Goal: Information Seeking & Learning: Find specific fact

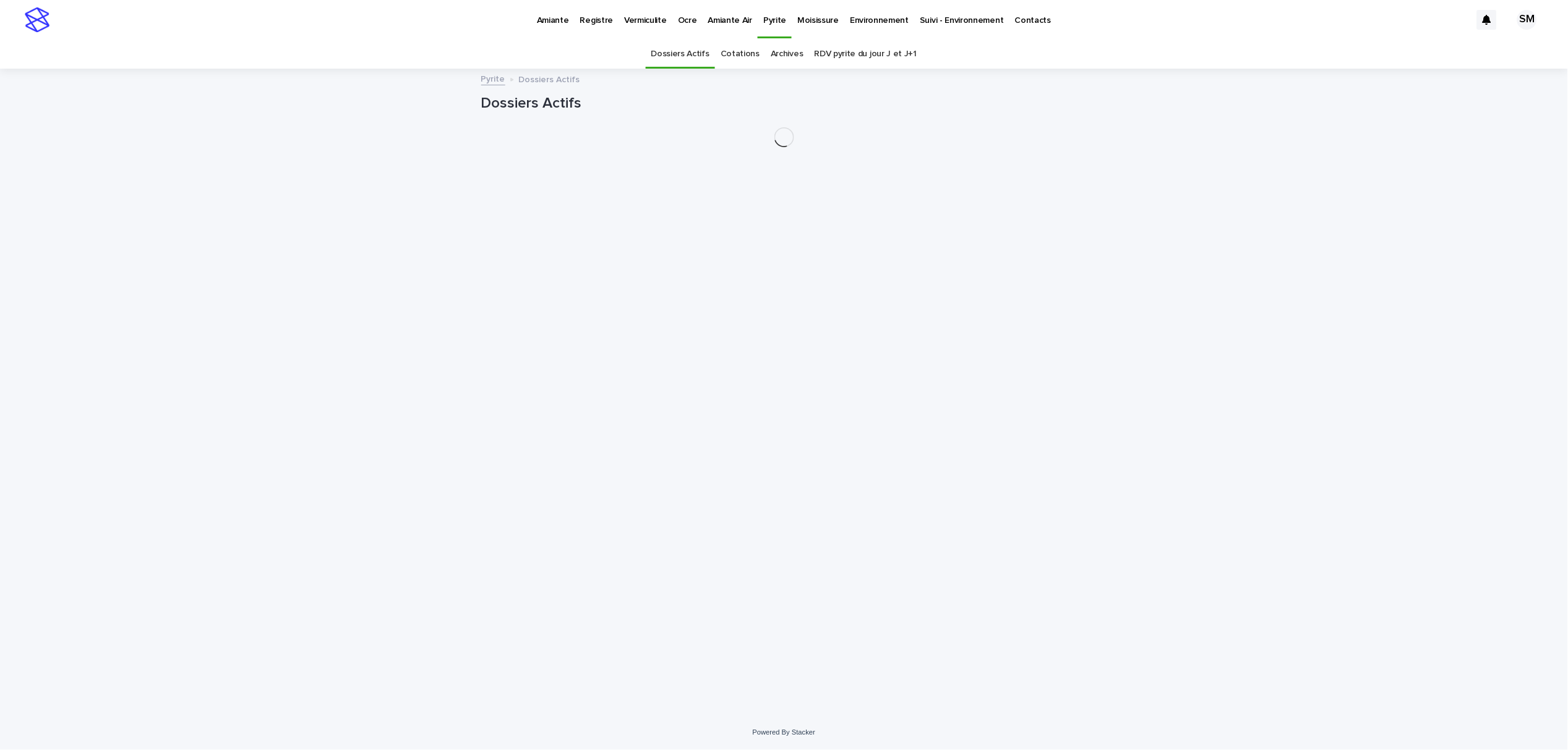
click at [850, 21] on p "Environnement" at bounding box center [879, 13] width 59 height 26
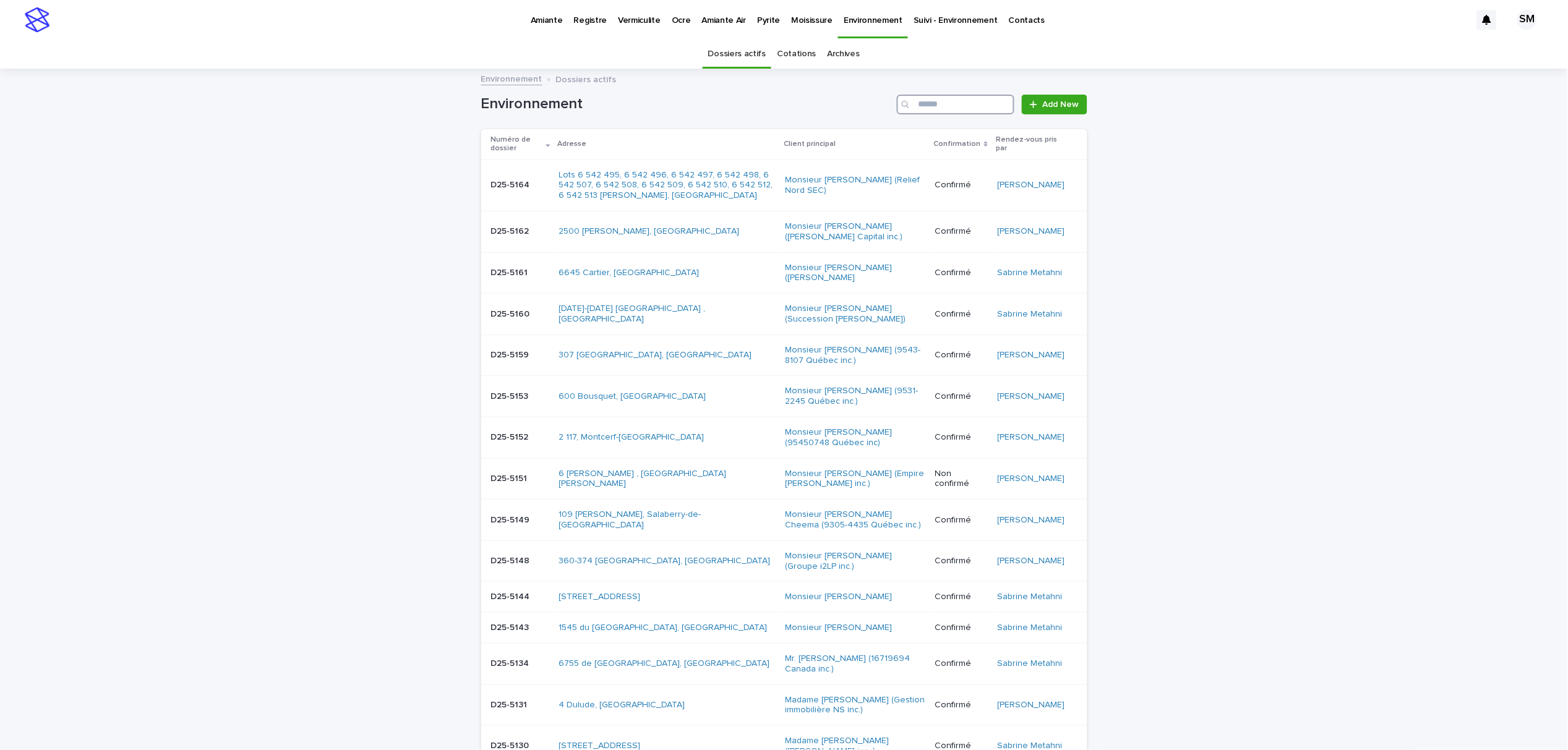
click at [945, 108] on input "Search" at bounding box center [955, 104] width 117 height 20
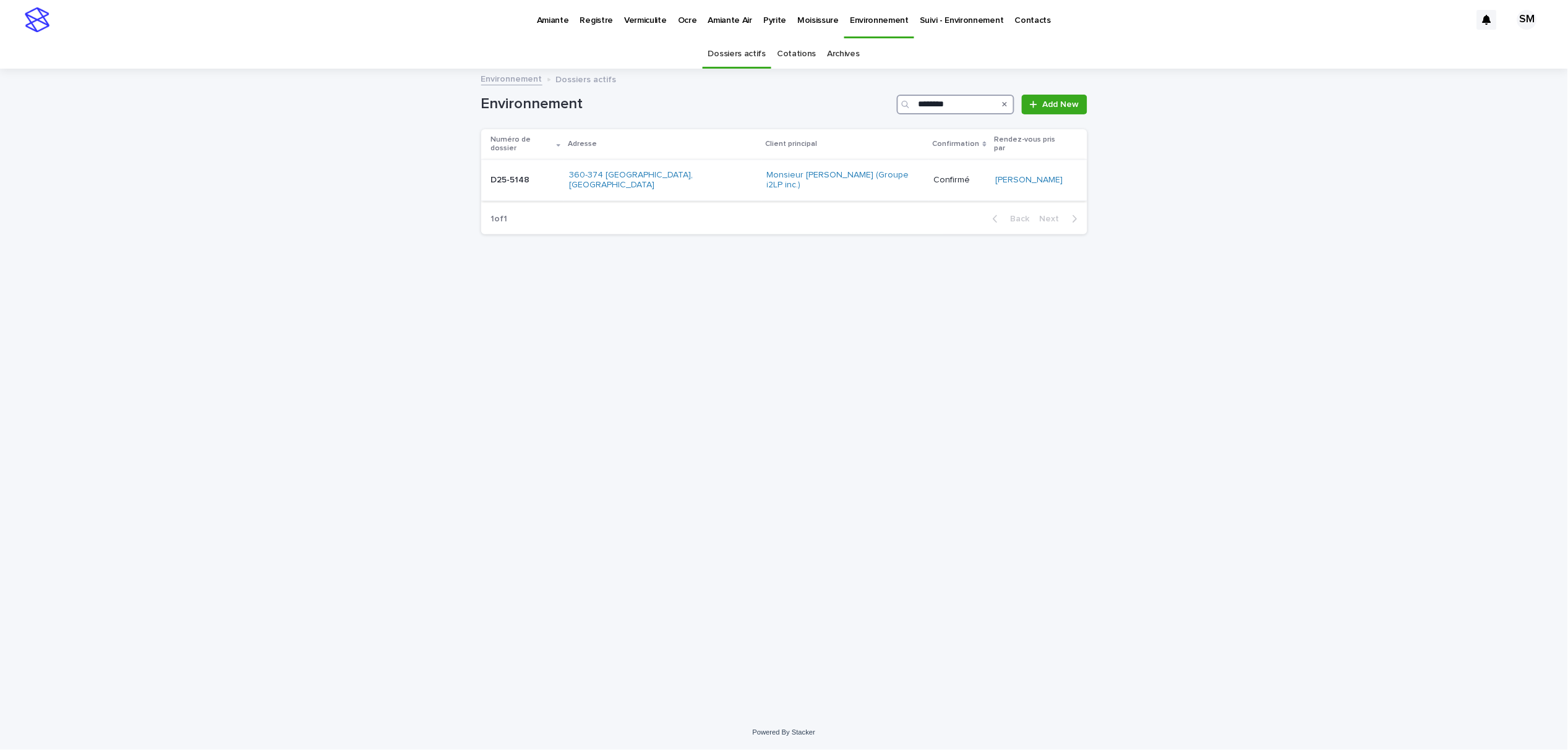
type input "********"
click at [511, 177] on td "D25-5148 D25-5148" at bounding box center [523, 180] width 83 height 42
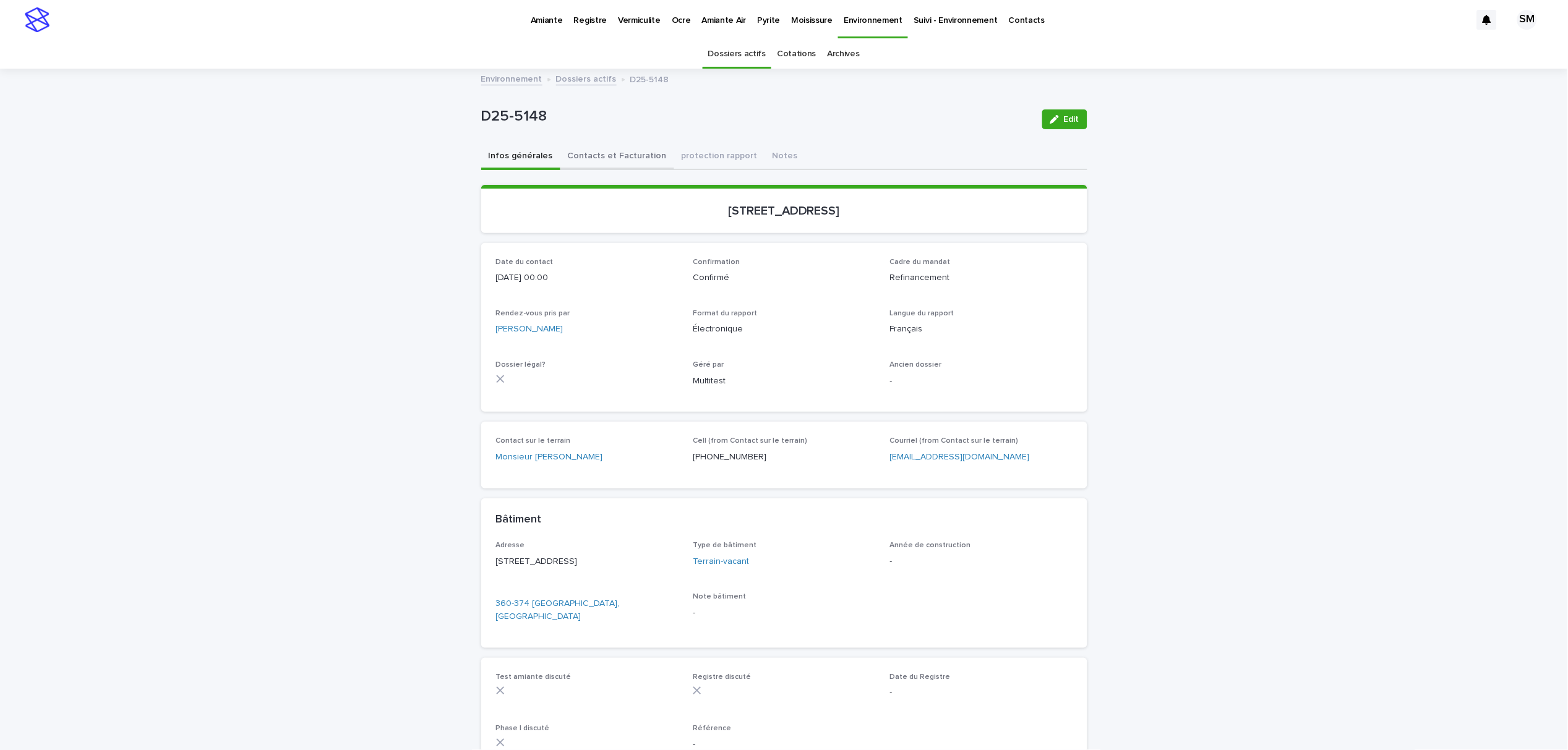
click at [585, 151] on button "Contacts et Facturation" at bounding box center [617, 157] width 114 height 26
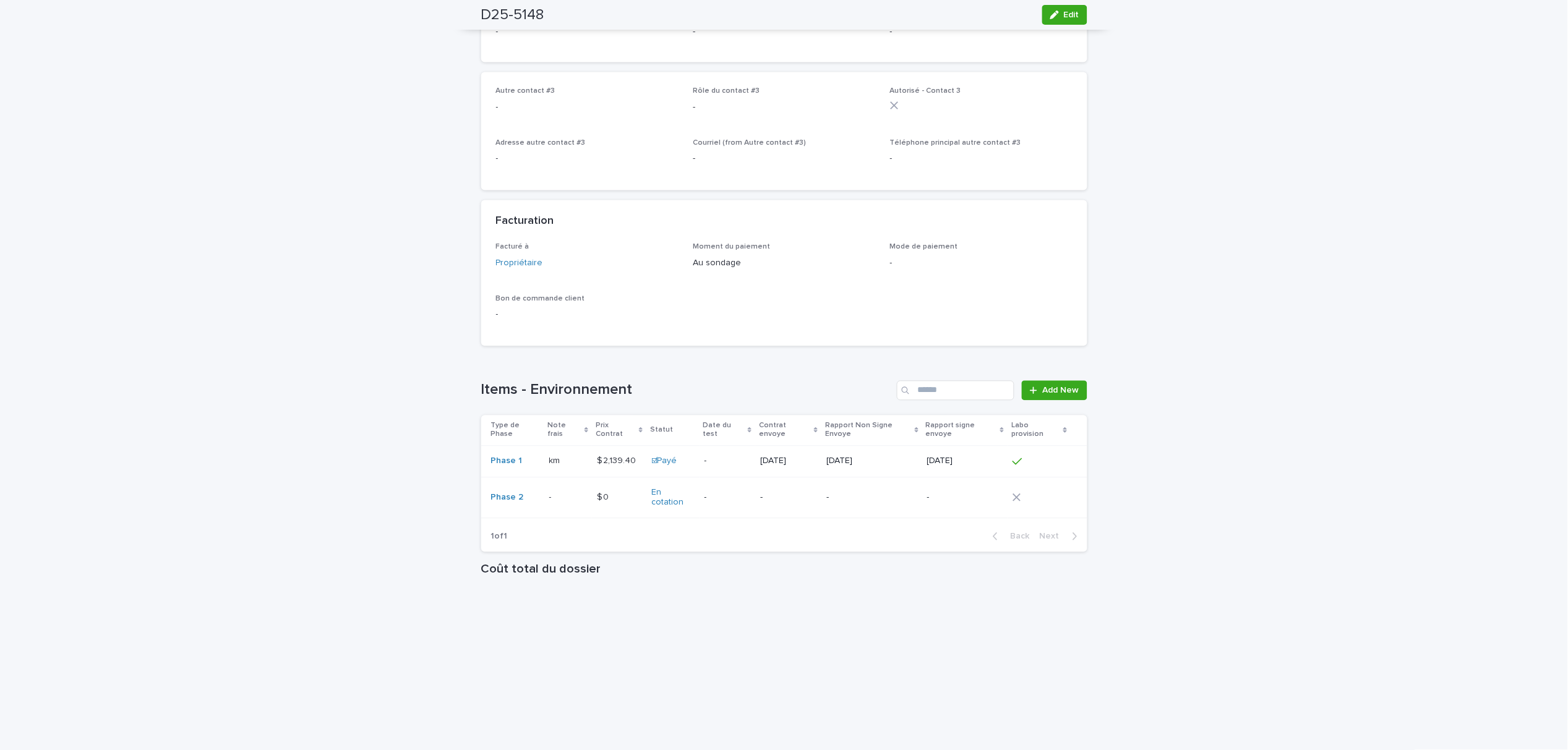
scroll to position [742, 0]
click at [556, 491] on p at bounding box center [568, 493] width 38 height 11
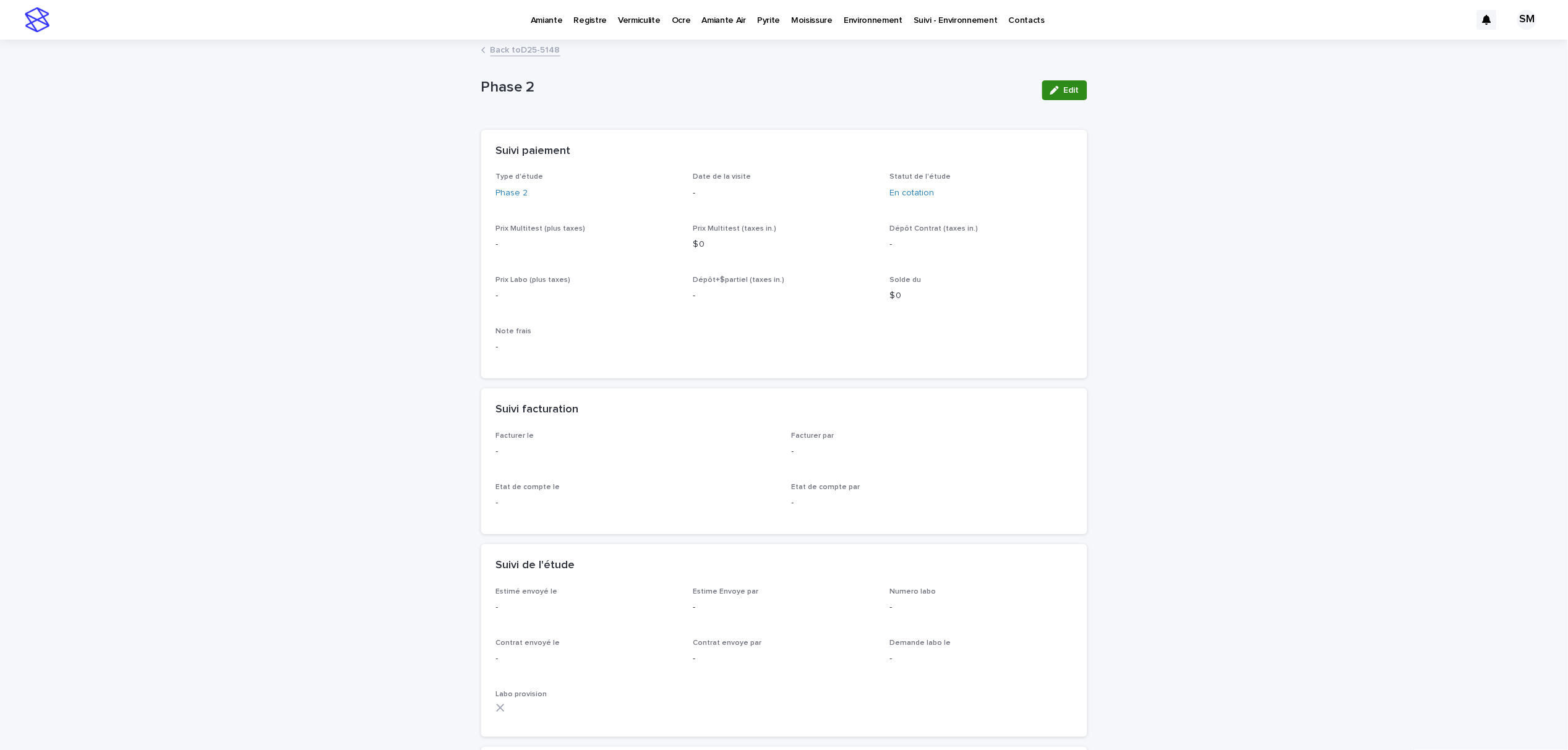
click at [1050, 90] on icon "button" at bounding box center [1054, 90] width 9 height 9
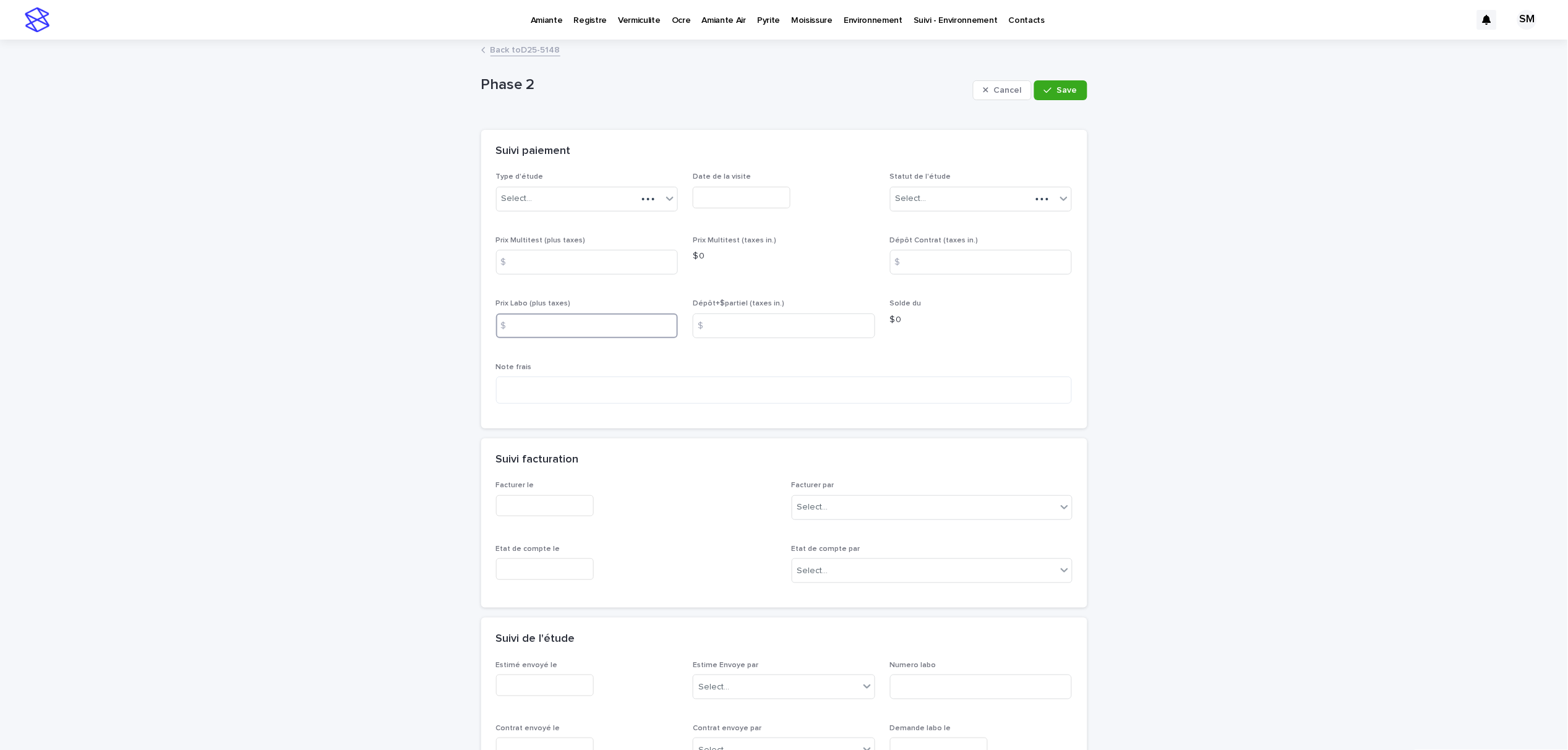
click at [533, 330] on input at bounding box center [587, 326] width 183 height 25
type input "****"
click at [568, 259] on input at bounding box center [587, 262] width 183 height 25
type input "****"
click at [1046, 93] on icon "button" at bounding box center [1048, 90] width 7 height 9
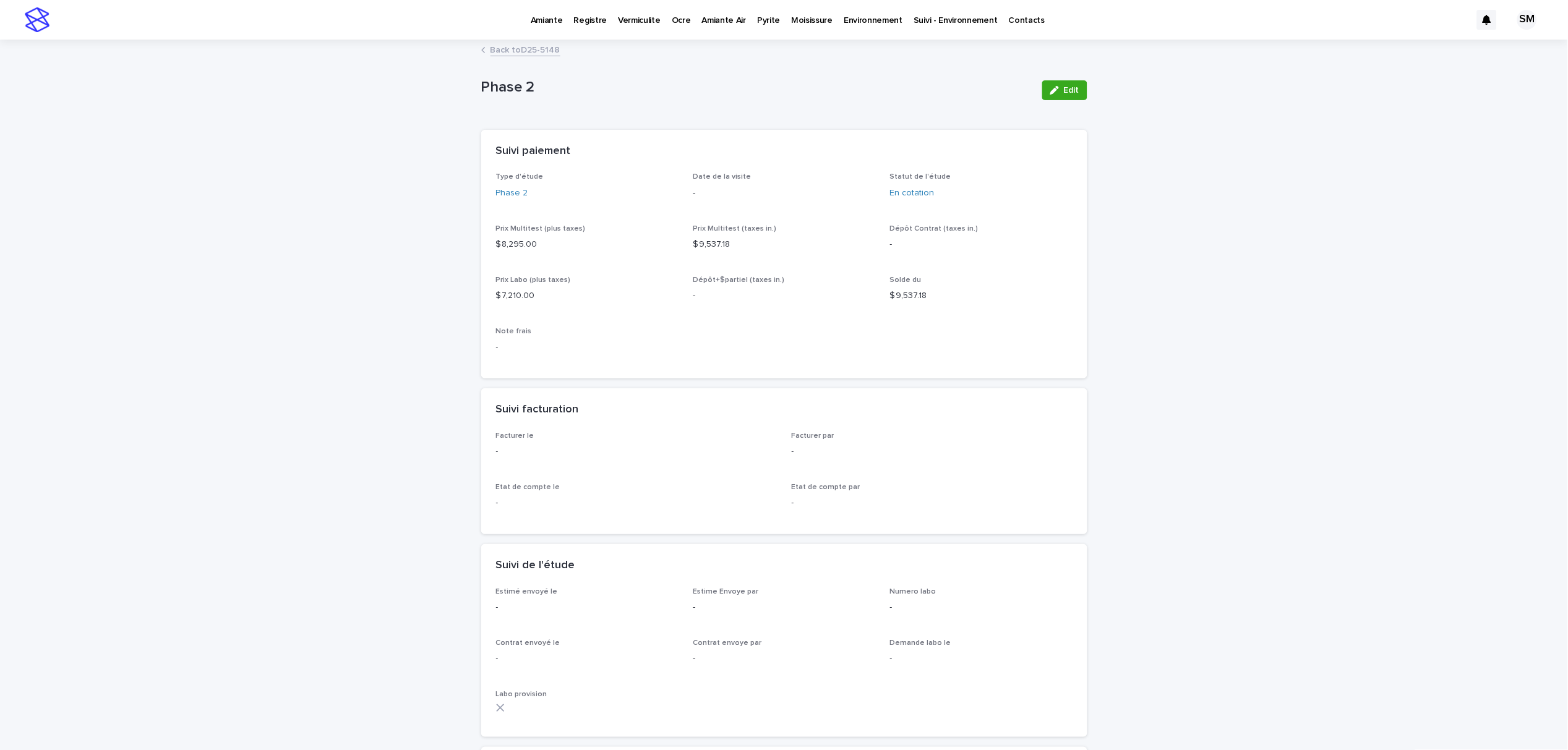
click at [1050, 93] on icon "button" at bounding box center [1054, 90] width 9 height 9
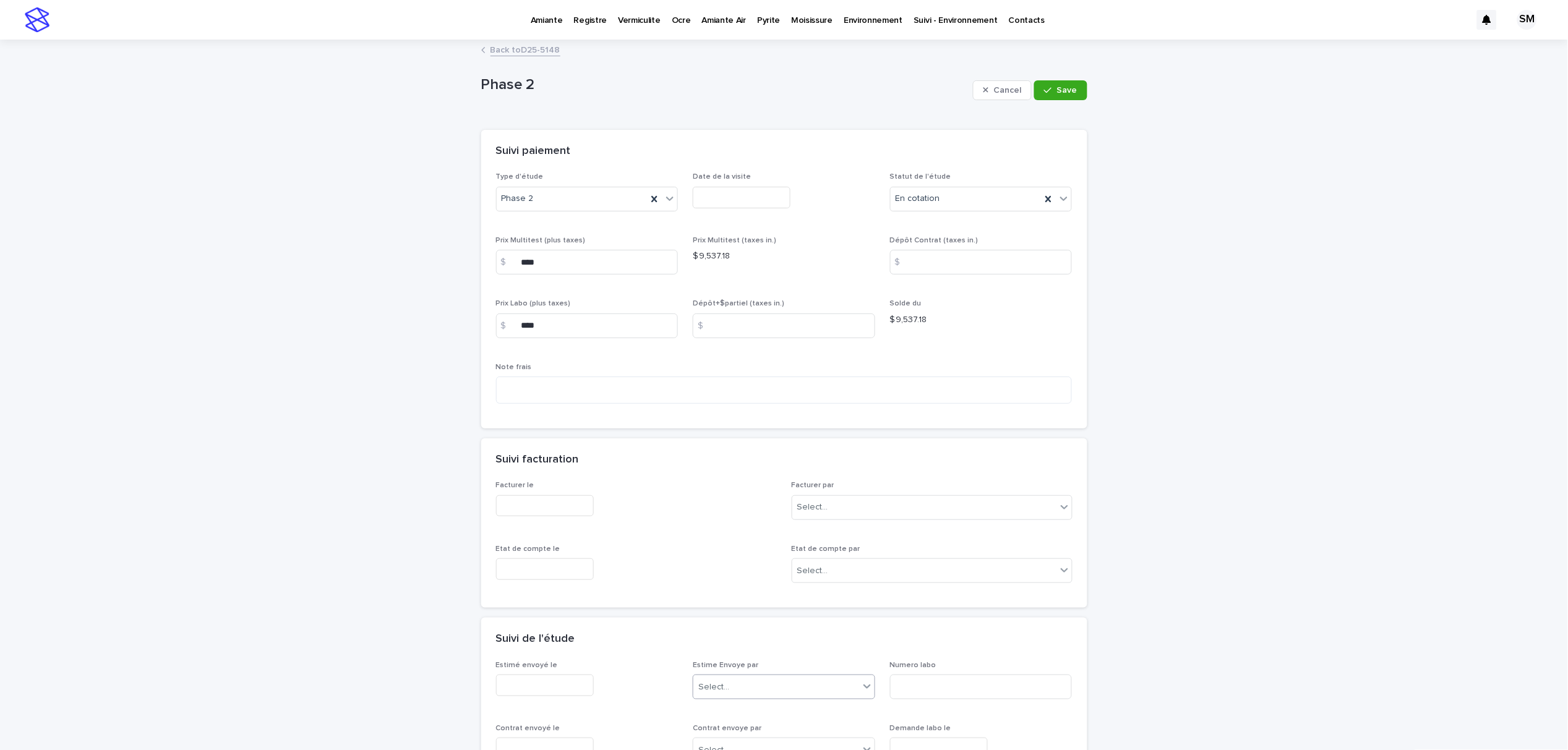
click at [714, 689] on div "Select..." at bounding box center [714, 687] width 31 height 13
click at [574, 688] on input "text" at bounding box center [545, 685] width 97 height 22
click at [557, 577] on div "15" at bounding box center [551, 585] width 17 height 17
type input "**********"
click at [713, 682] on div "Select..." at bounding box center [714, 687] width 31 height 13
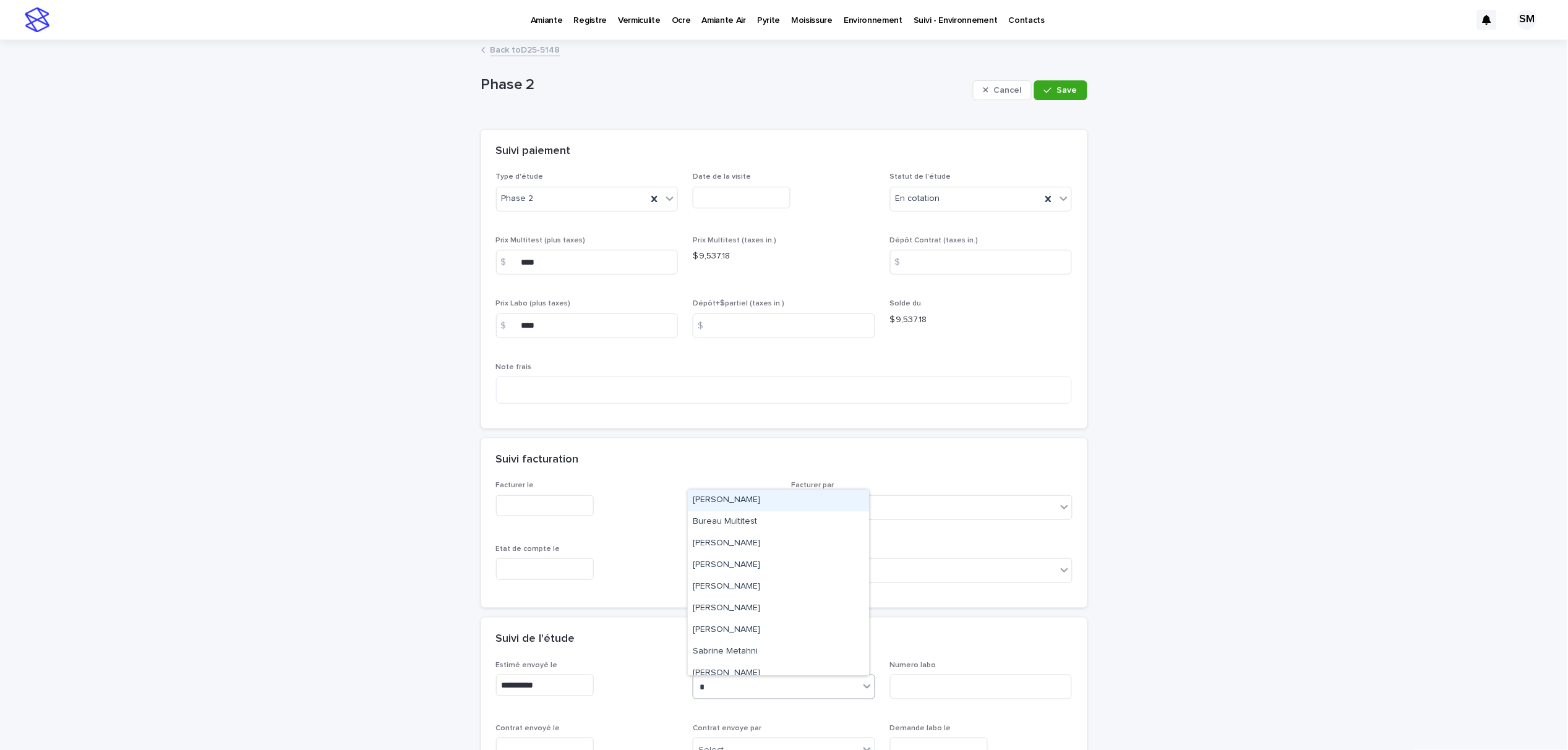
type input "**"
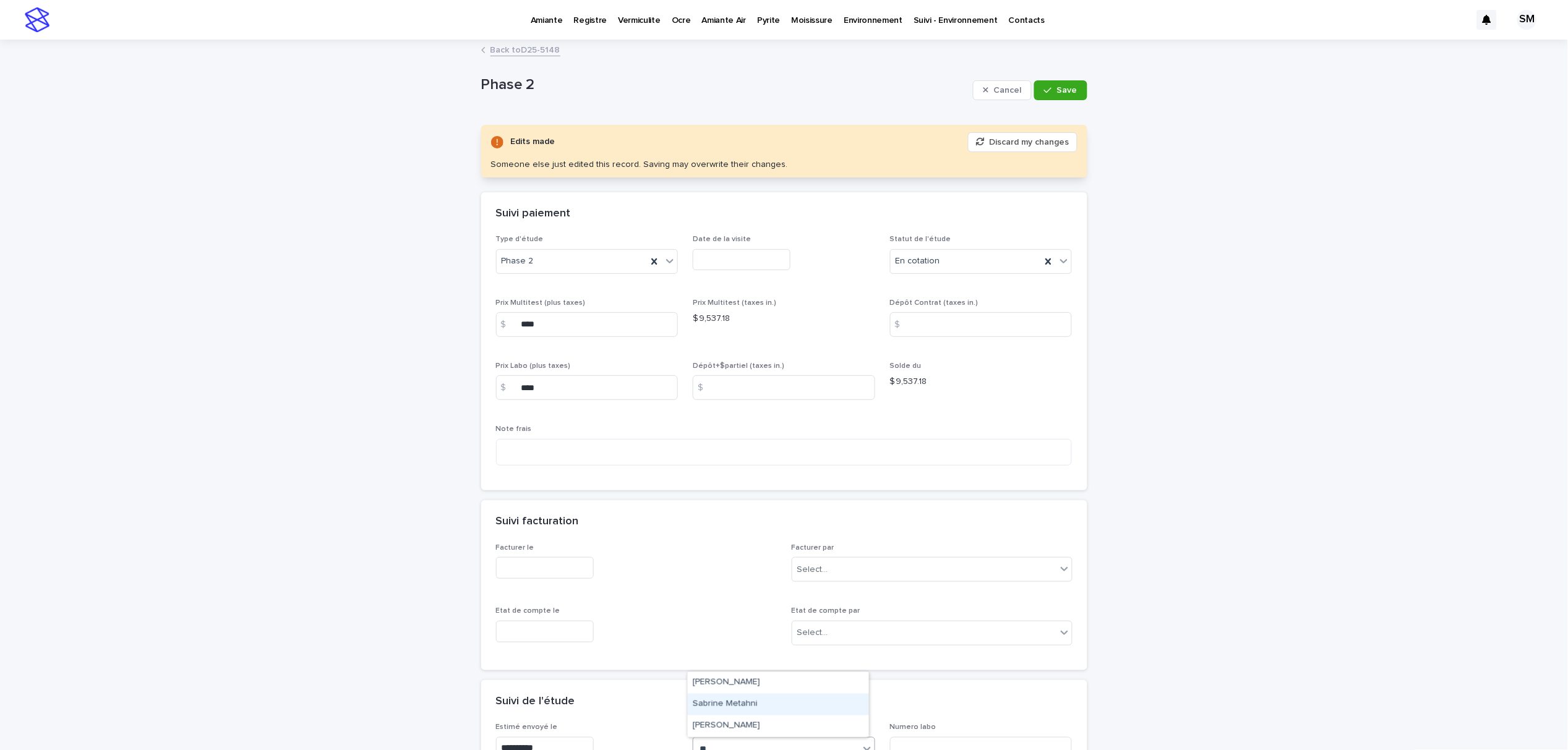
click at [730, 700] on div "Sabrine Metahni" at bounding box center [779, 705] width 181 height 22
click at [931, 325] on input at bounding box center [981, 325] width 183 height 25
type input "****"
click at [1047, 86] on div "button" at bounding box center [1050, 90] width 12 height 9
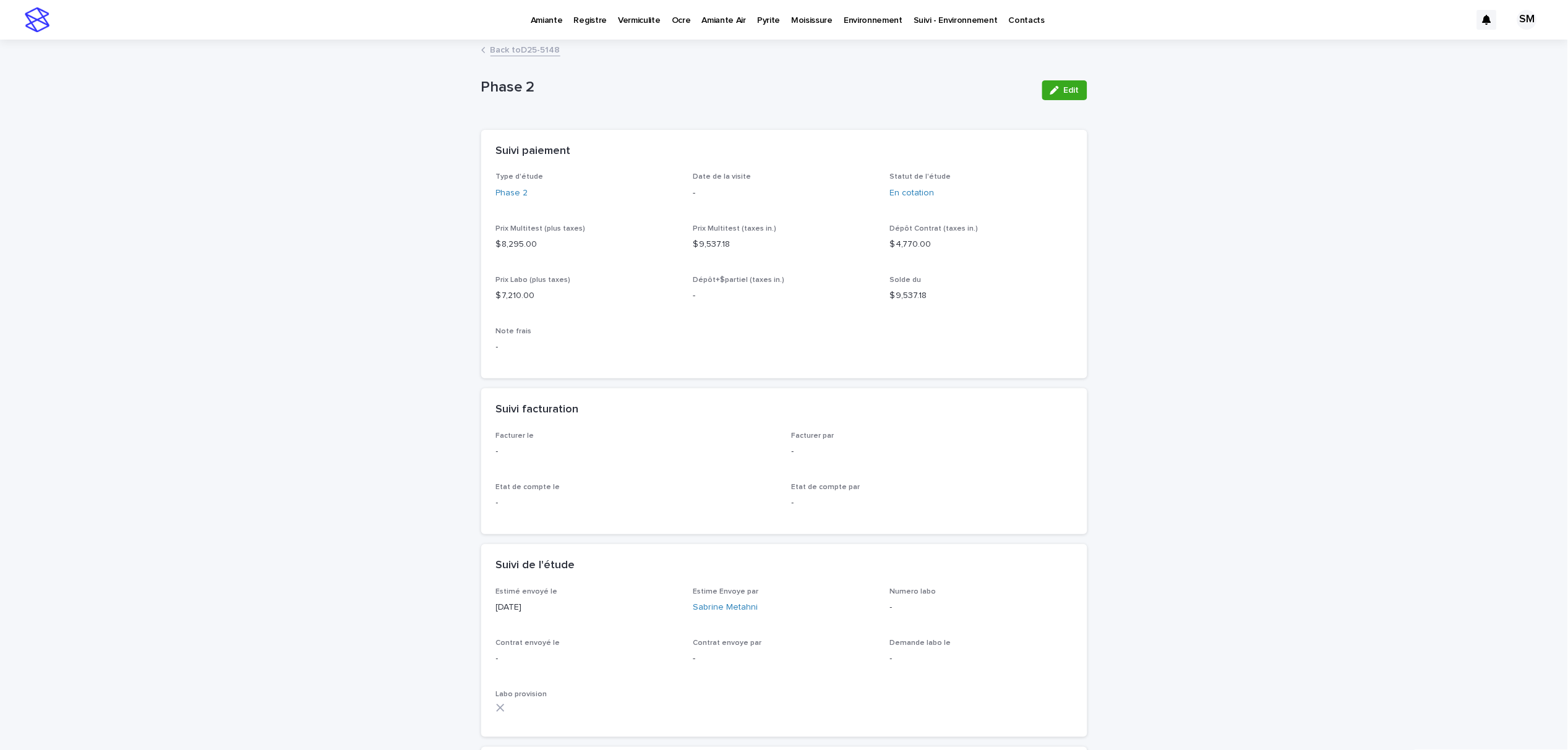
click at [515, 53] on link "Back to D25-5148" at bounding box center [525, 49] width 70 height 14
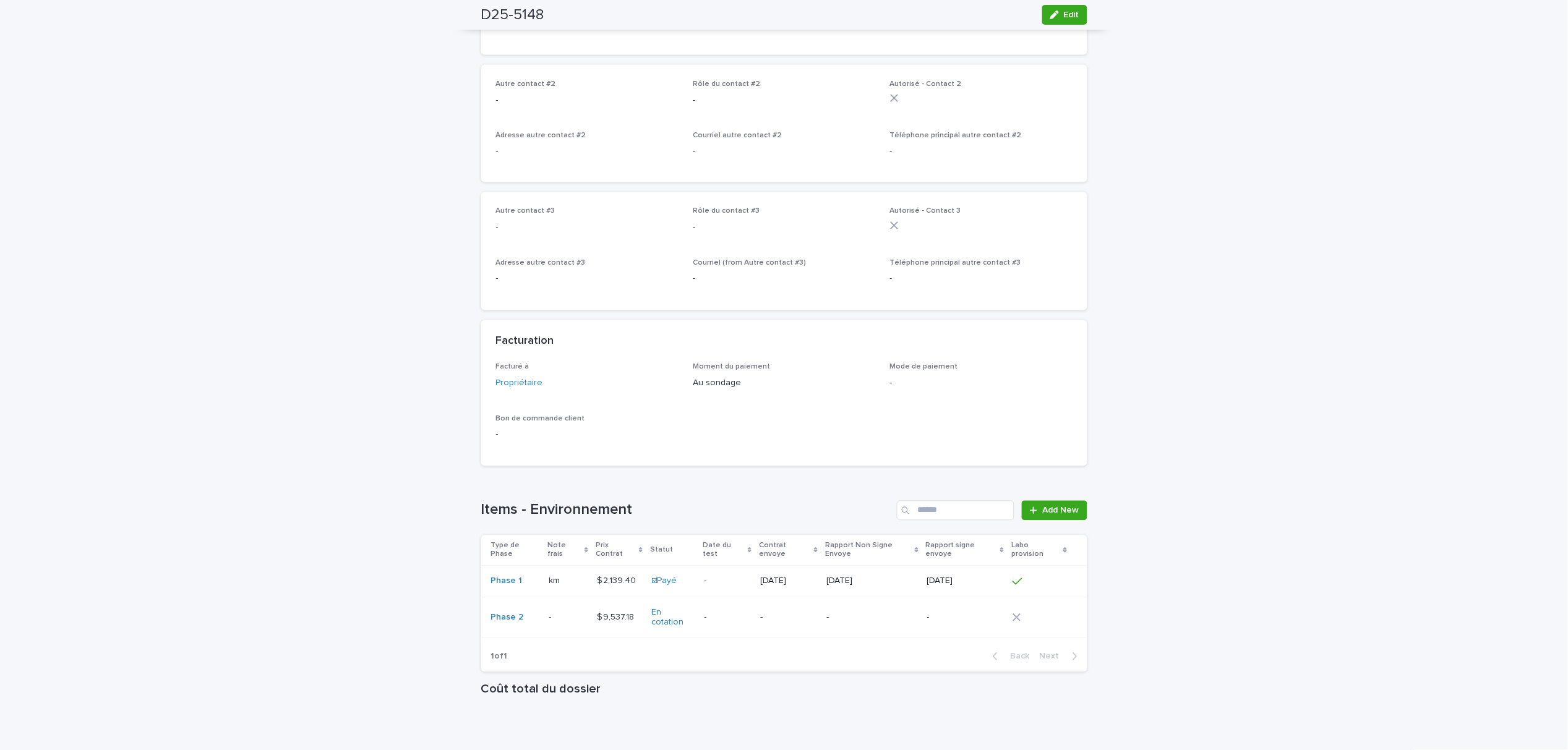
scroll to position [782, 0]
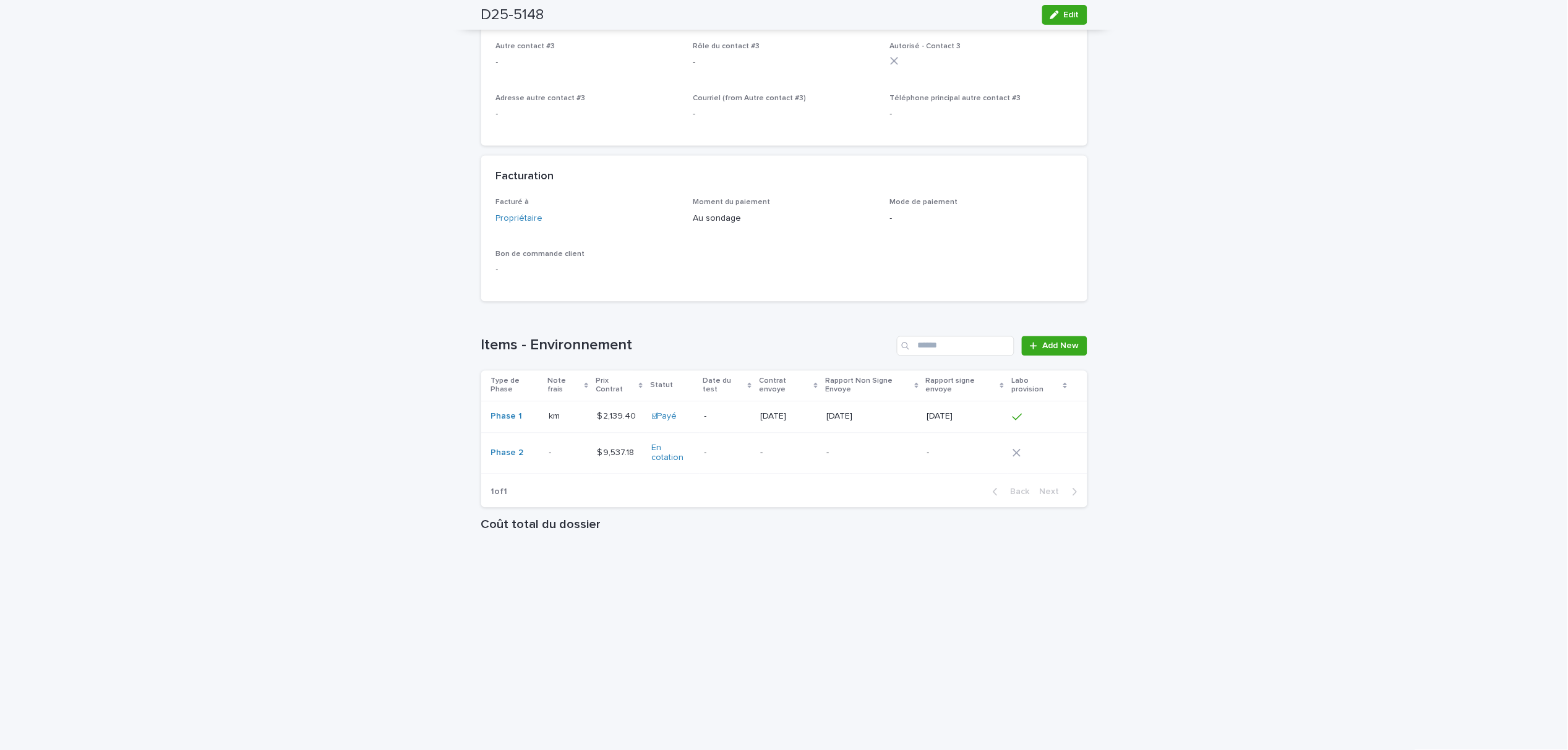
click at [530, 452] on div "Phase 2" at bounding box center [515, 453] width 48 height 11
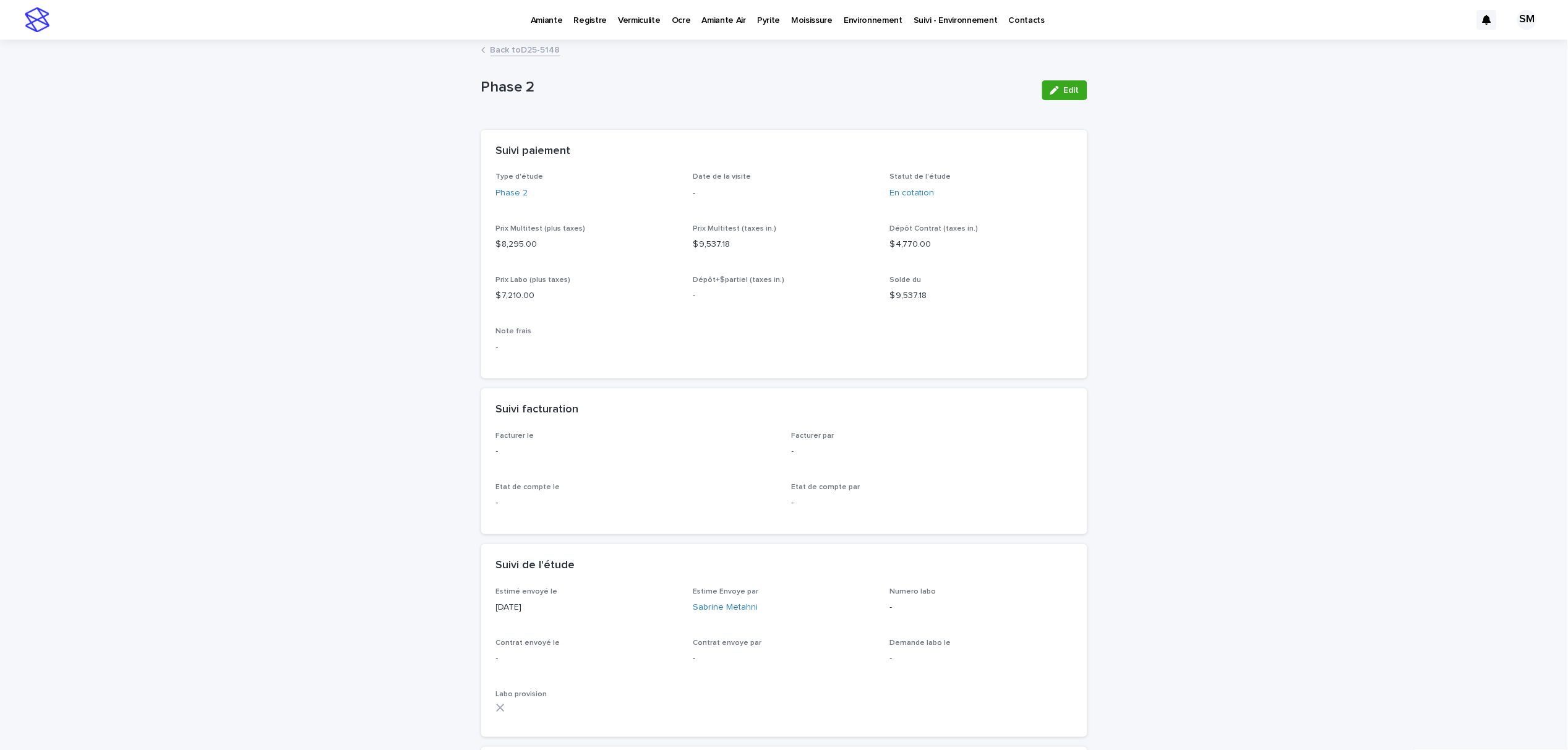
click at [526, 48] on link "Back to D25-5148" at bounding box center [525, 49] width 70 height 14
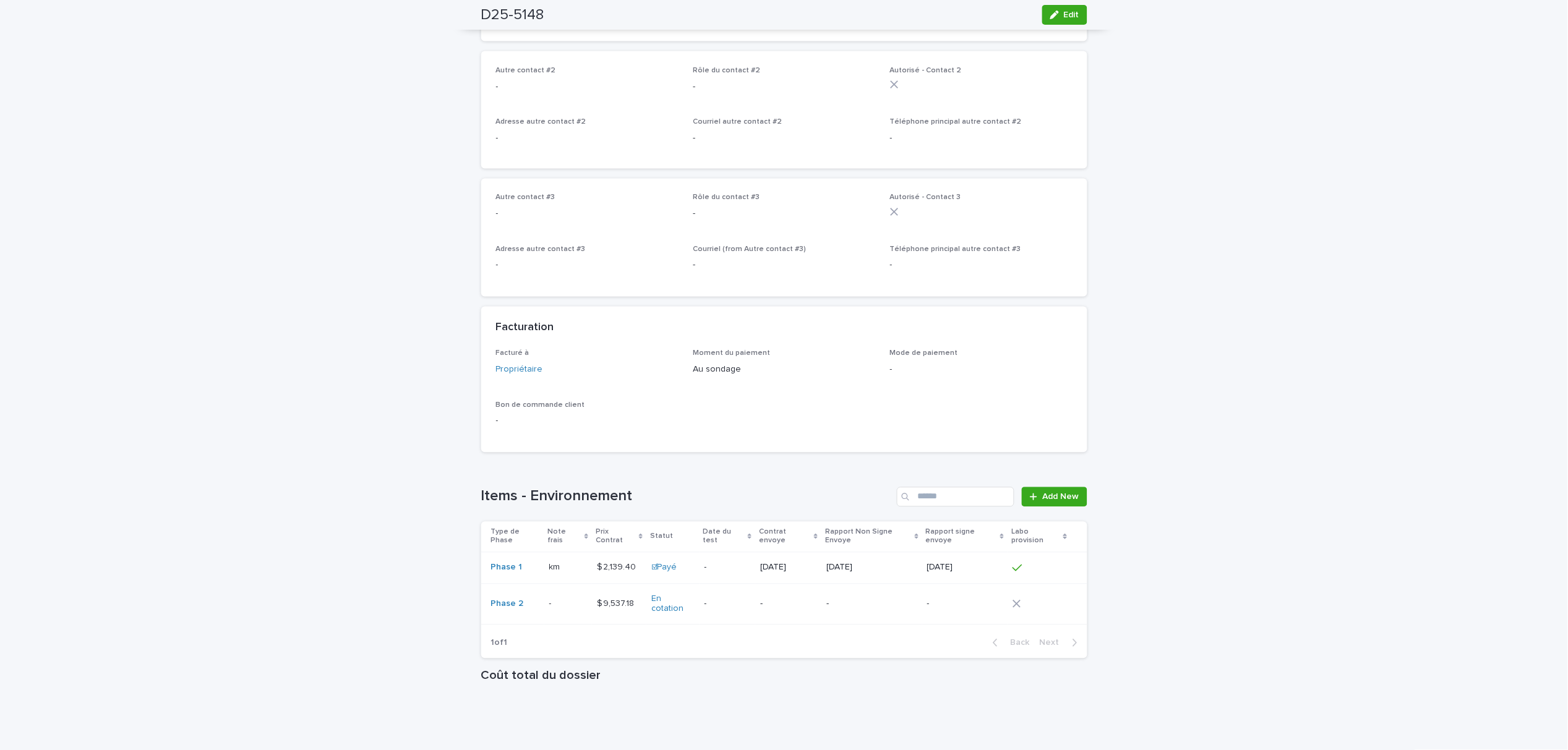
scroll to position [742, 0]
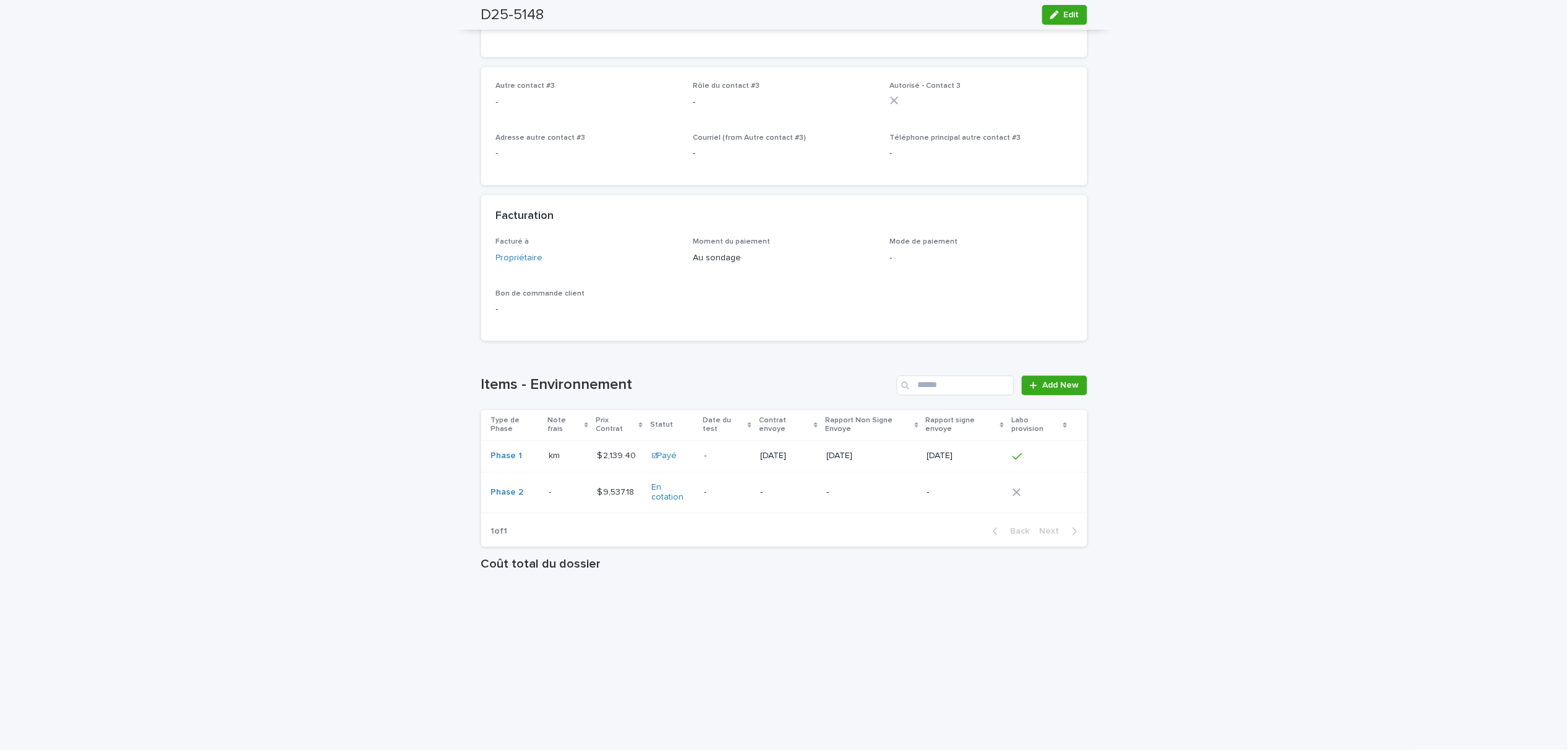
click at [569, 496] on div "- -" at bounding box center [568, 493] width 38 height 20
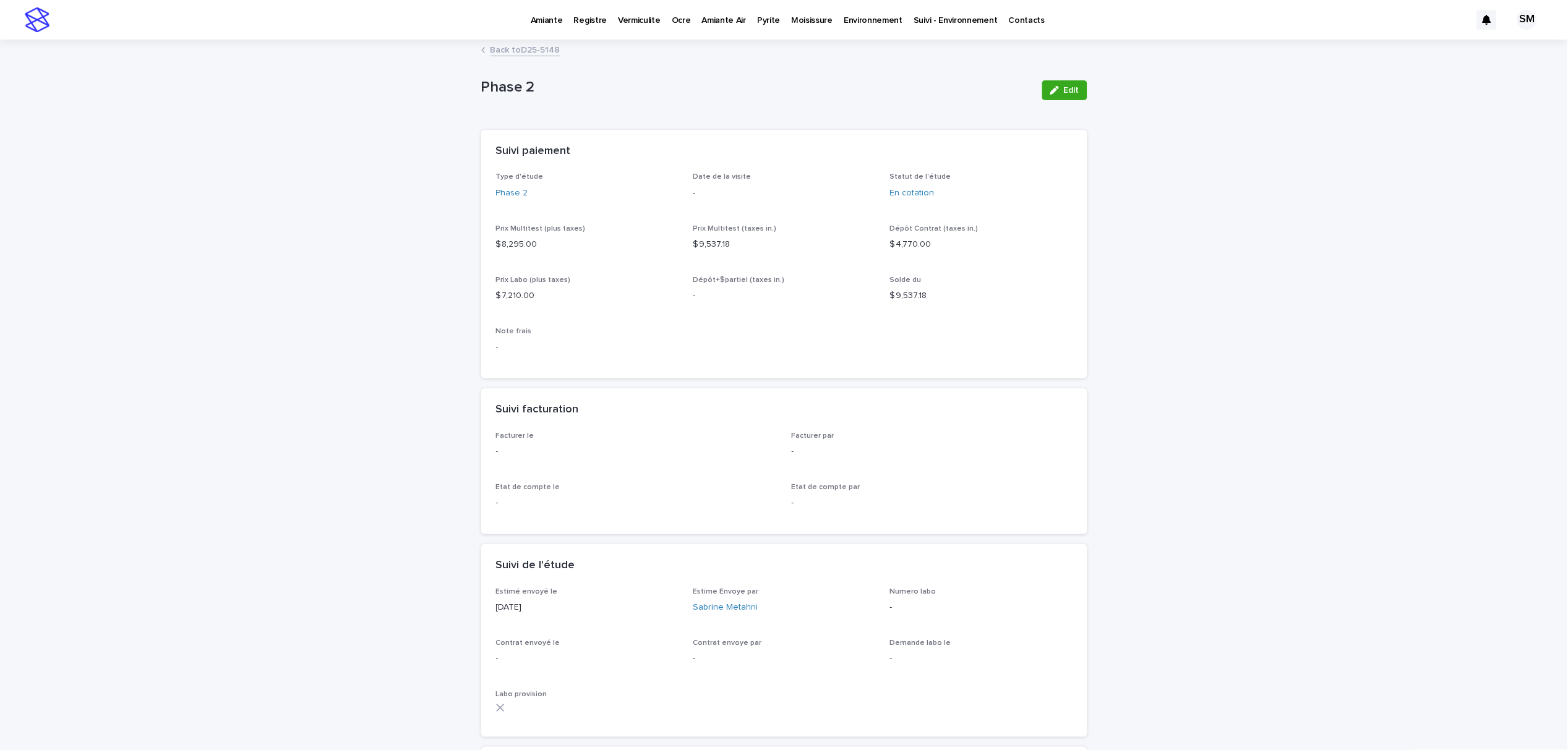
click at [550, 47] on link "Back to D25-5148" at bounding box center [525, 49] width 70 height 14
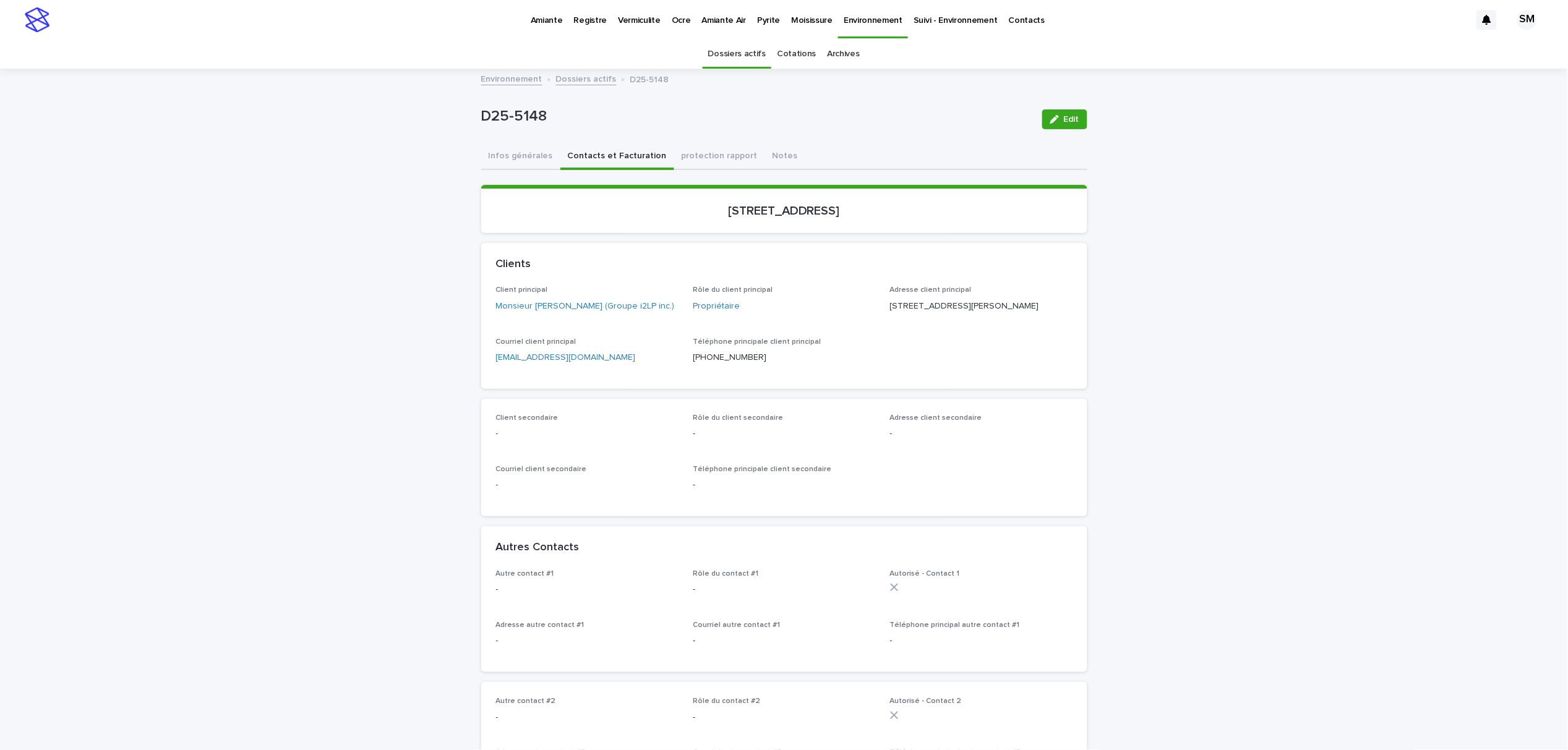
scroll to position [40, 0]
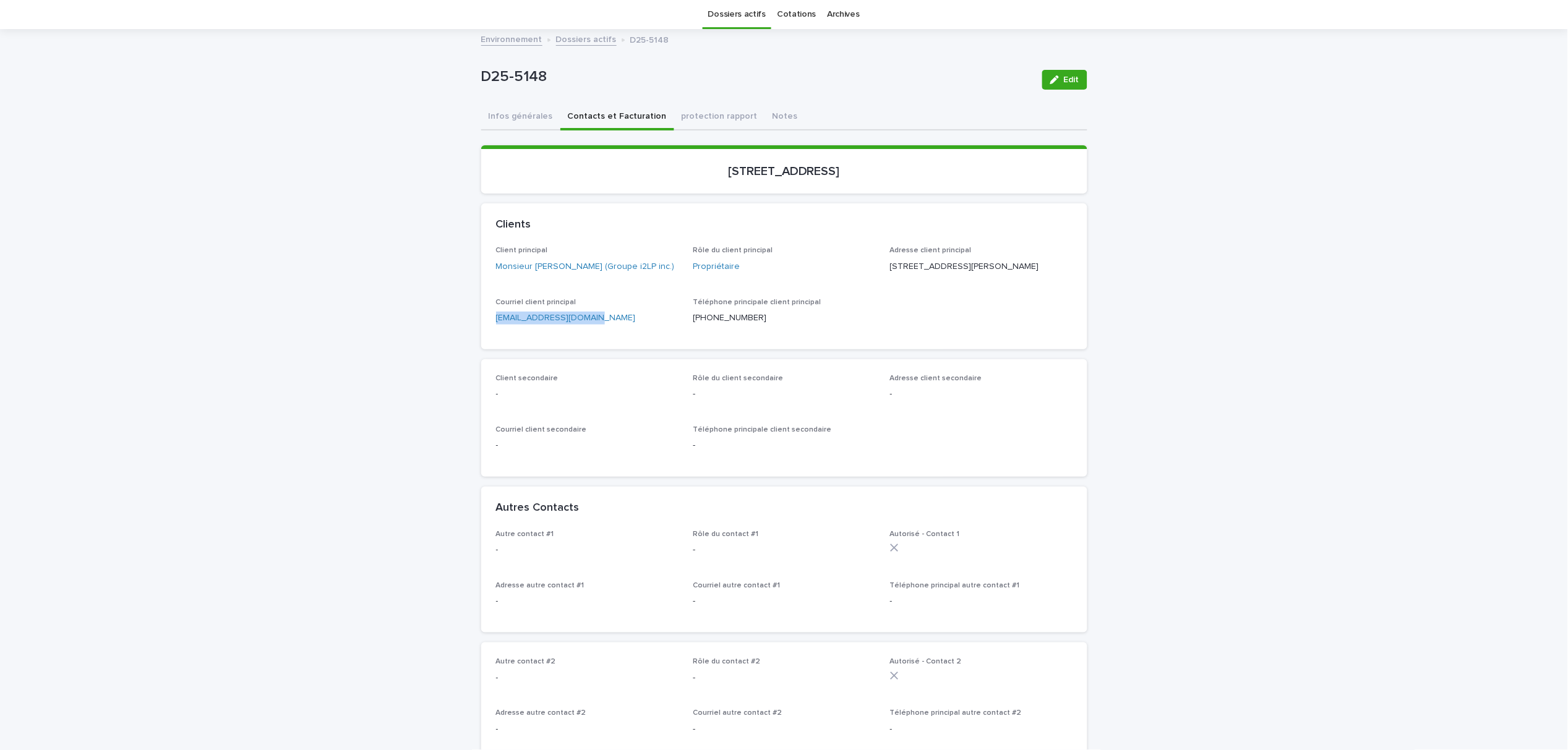
drag, startPoint x: 603, startPoint y: 323, endPoint x: 484, endPoint y: 332, distance: 119.3
click at [484, 332] on div "Client principal Monsieur Félix Pelletier (Groupe i2LP inc.) Rôle du client pri…" at bounding box center [784, 297] width 606 height 102
copy link "Groupei2LP@outlook.com"
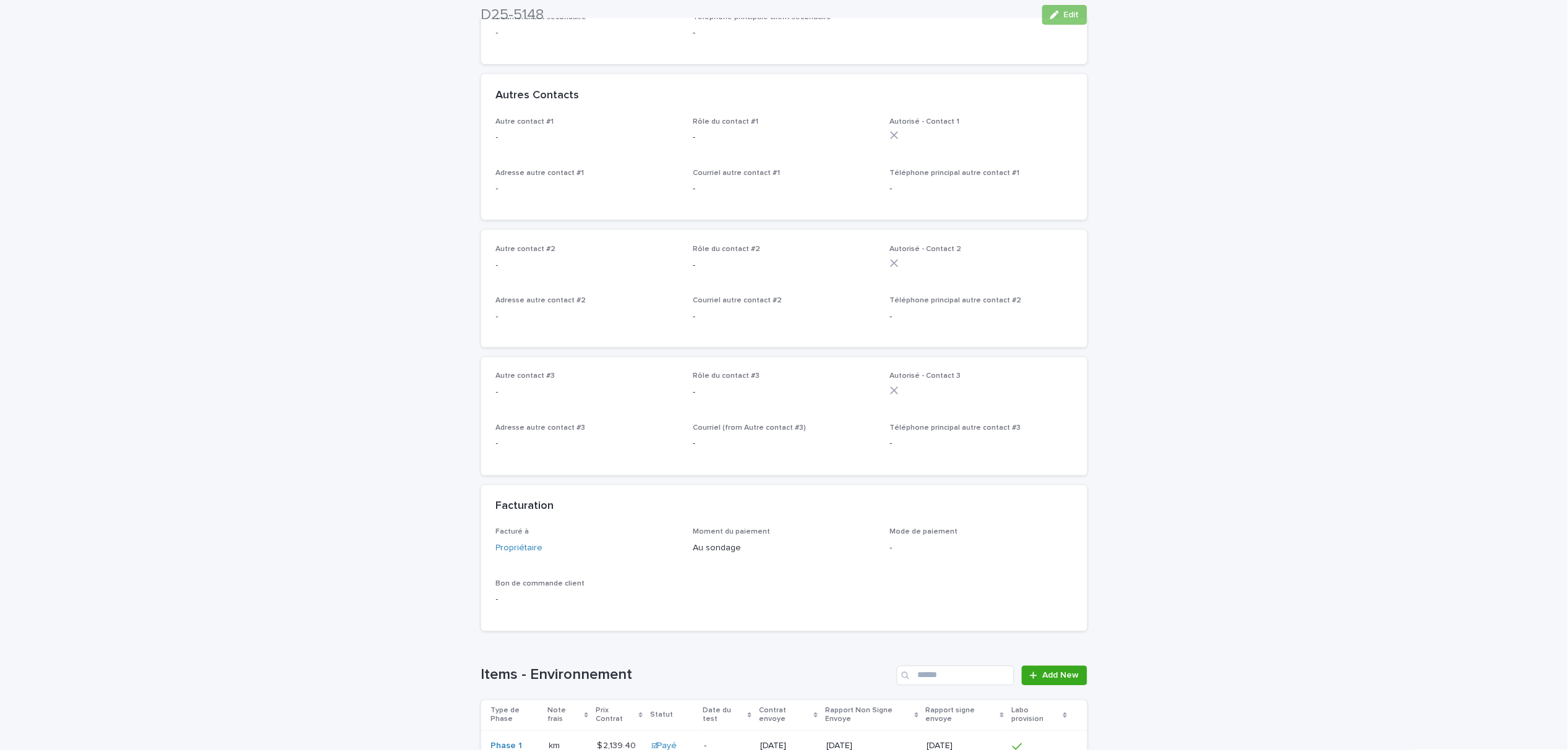
scroll to position [844, 0]
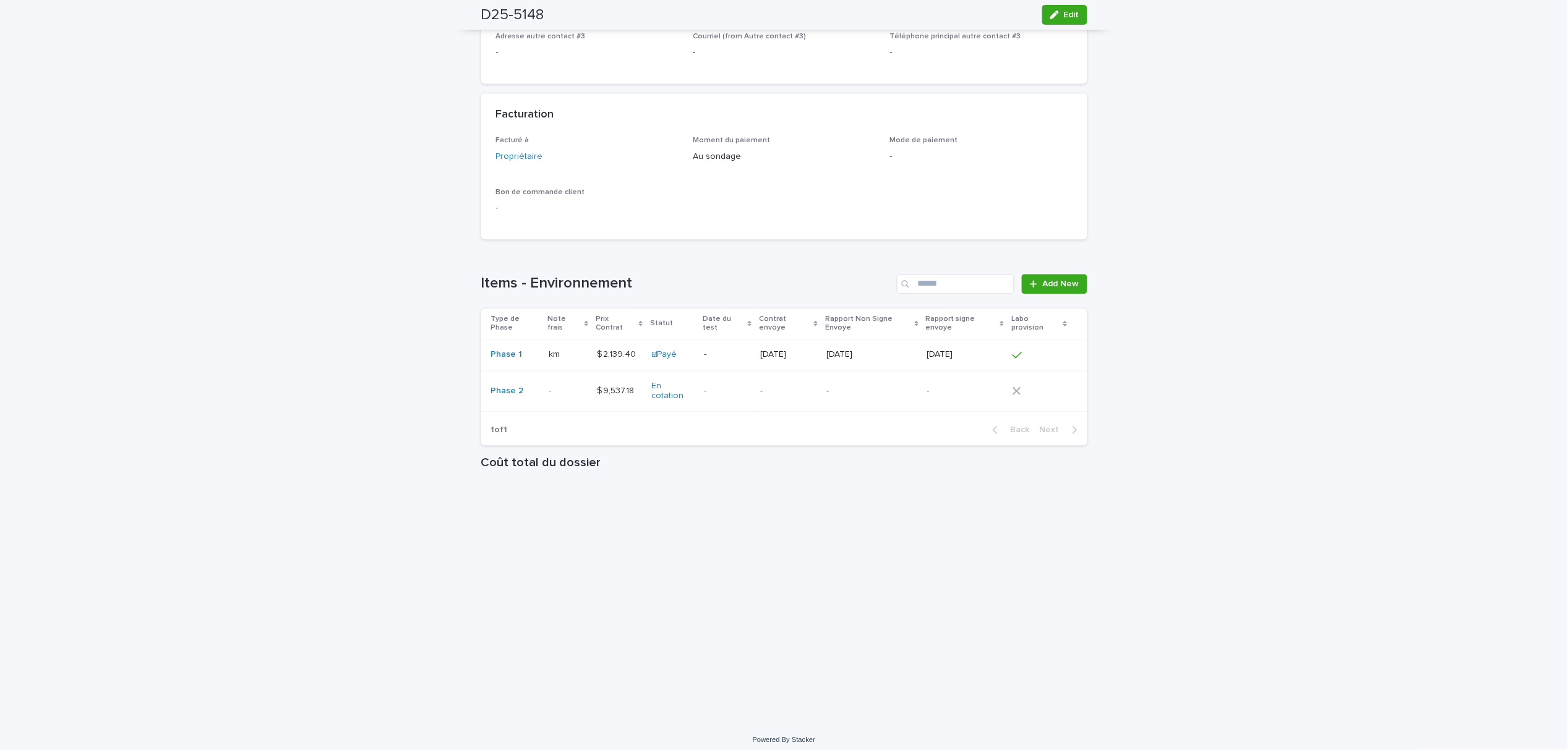
click at [544, 393] on td "- -" at bounding box center [568, 391] width 48 height 42
